Goal: Task Accomplishment & Management: Use online tool/utility

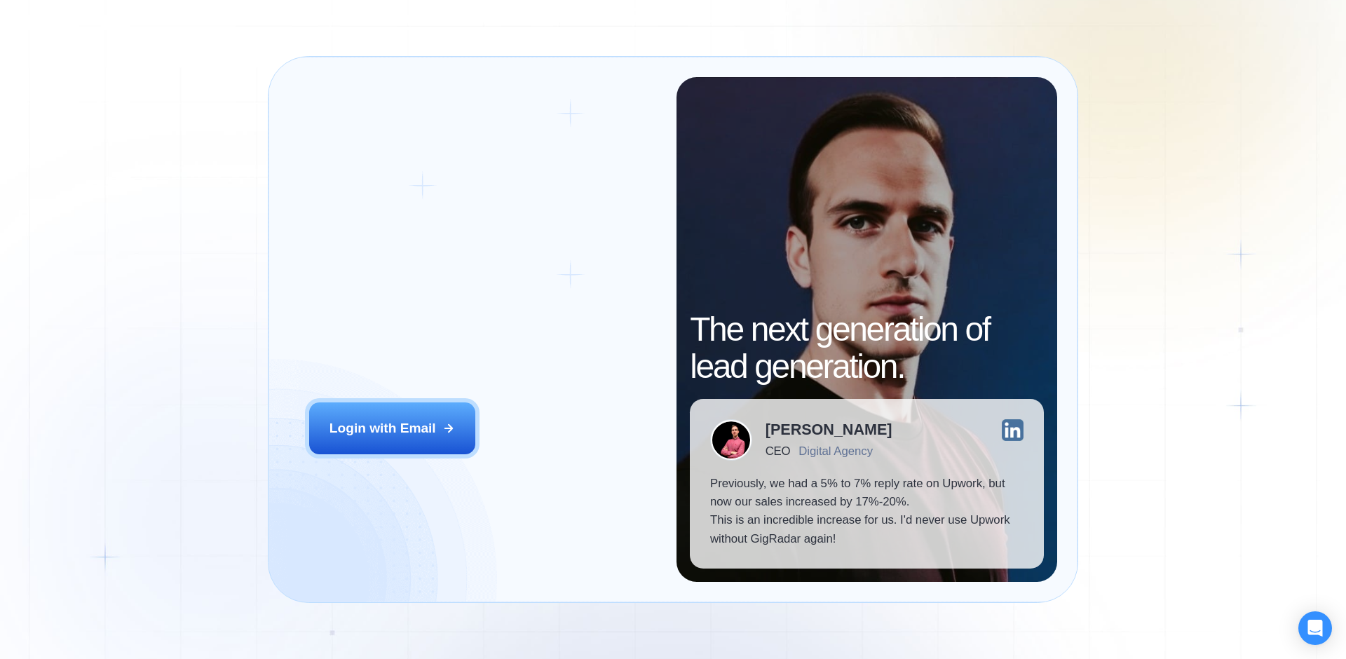
click at [414, 398] on div "Login ‍ Welcome to GigRadar. AI Business Manager for Agencies Login with Email" at bounding box center [483, 330] width 388 height 506
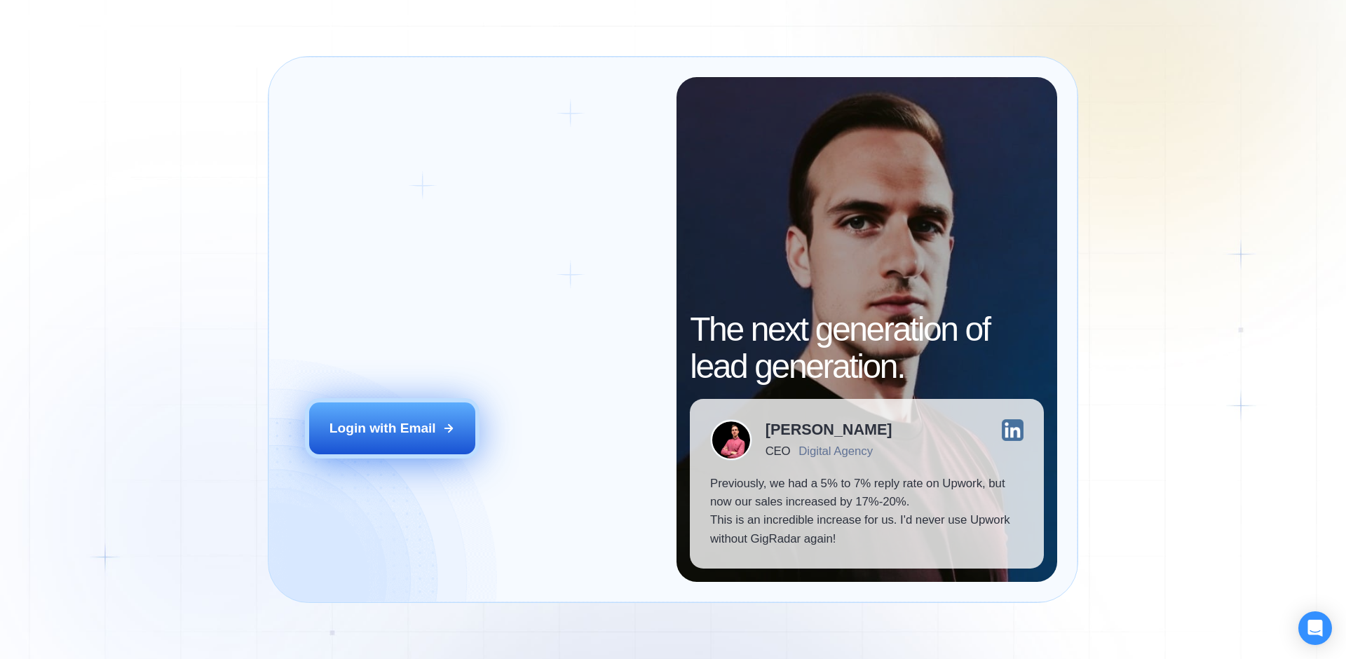
click at [415, 421] on div "Login with Email" at bounding box center [383, 428] width 107 height 18
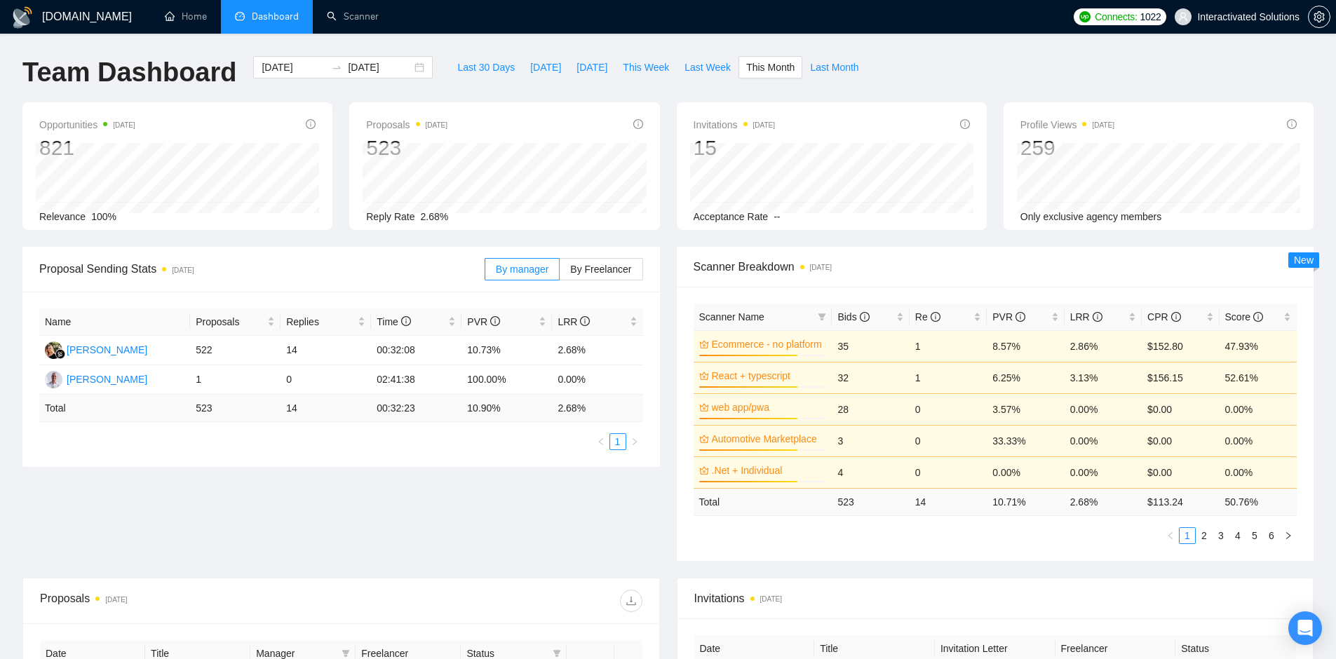
scroll to position [148, 0]
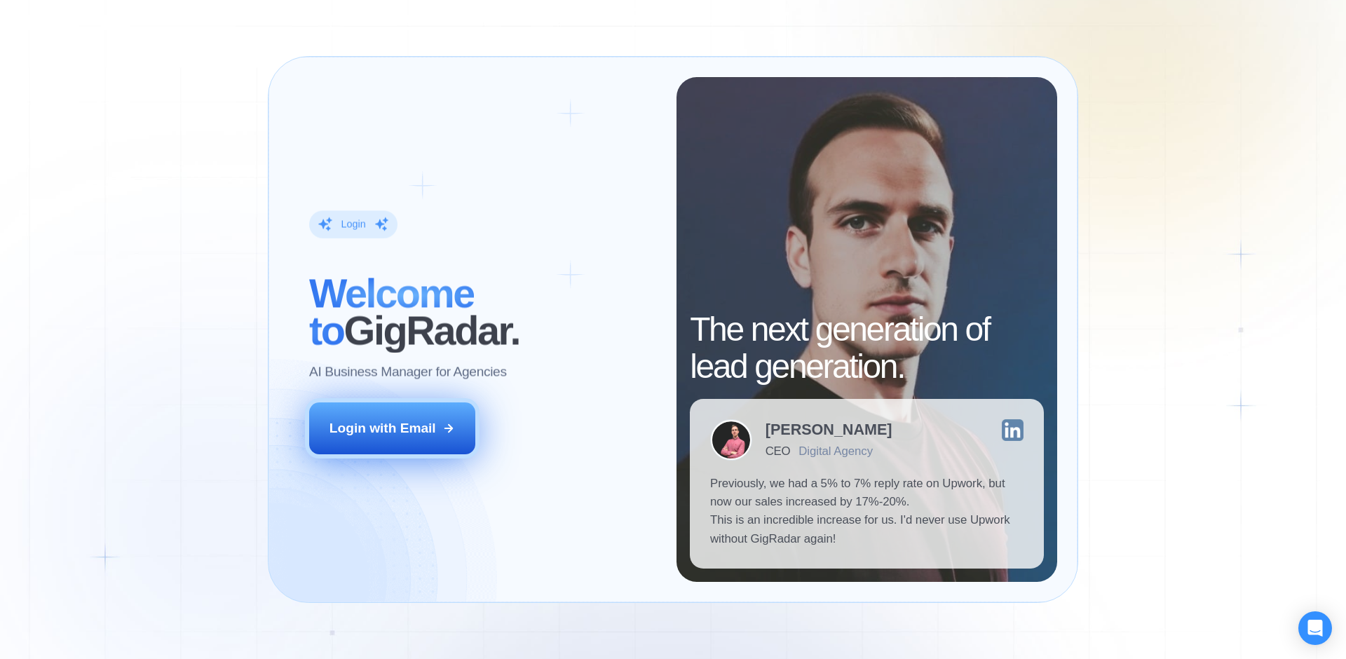
click at [364, 404] on button "Login with Email" at bounding box center [392, 429] width 167 height 52
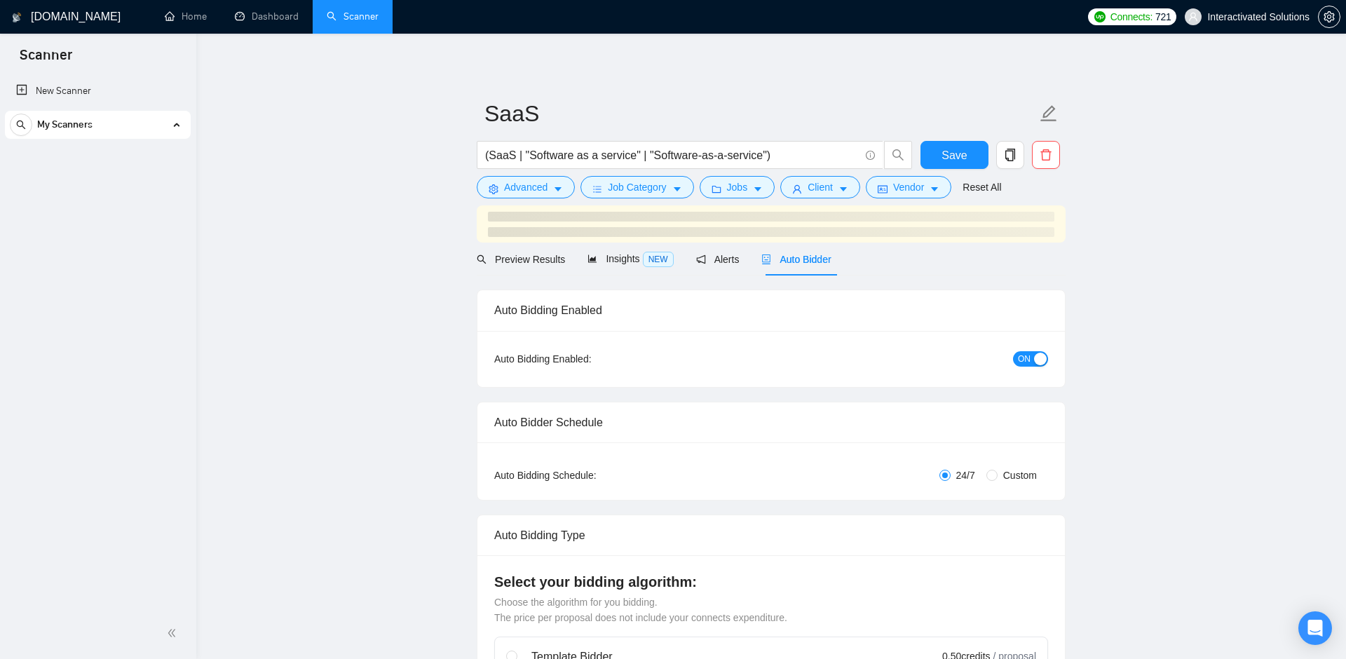
checkbox input "true"
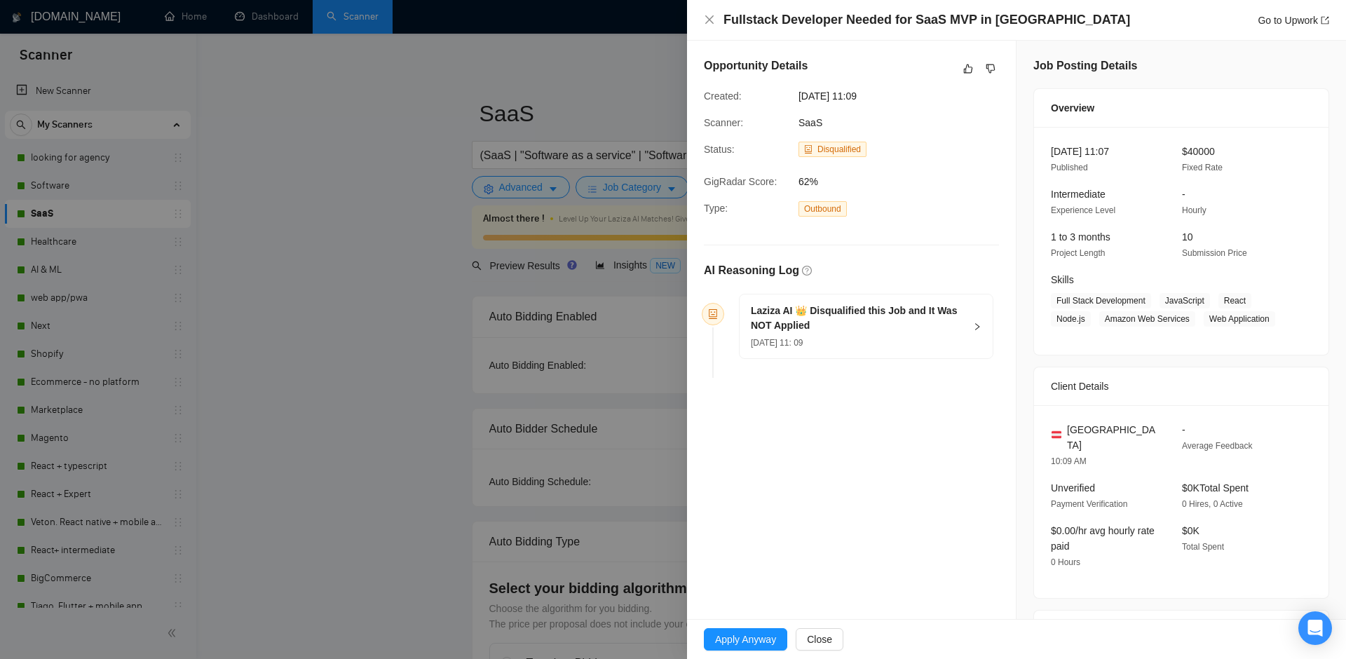
click at [1282, 26] on div "Go to Upwork" at bounding box center [1294, 20] width 72 height 15
click at [1285, 20] on link "Go to Upwork" at bounding box center [1294, 20] width 72 height 11
click at [332, 75] on div at bounding box center [673, 329] width 1346 height 659
